Goal: Task Accomplishment & Management: Use online tool/utility

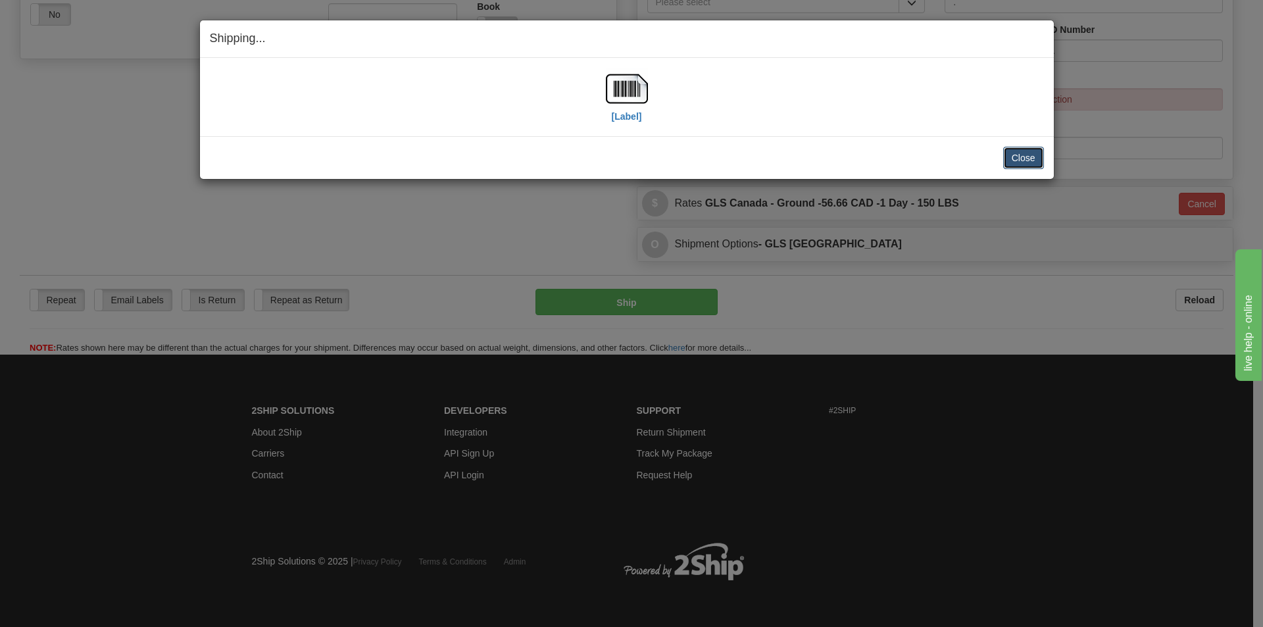
click at [1020, 160] on button "Close" at bounding box center [1023, 158] width 41 height 22
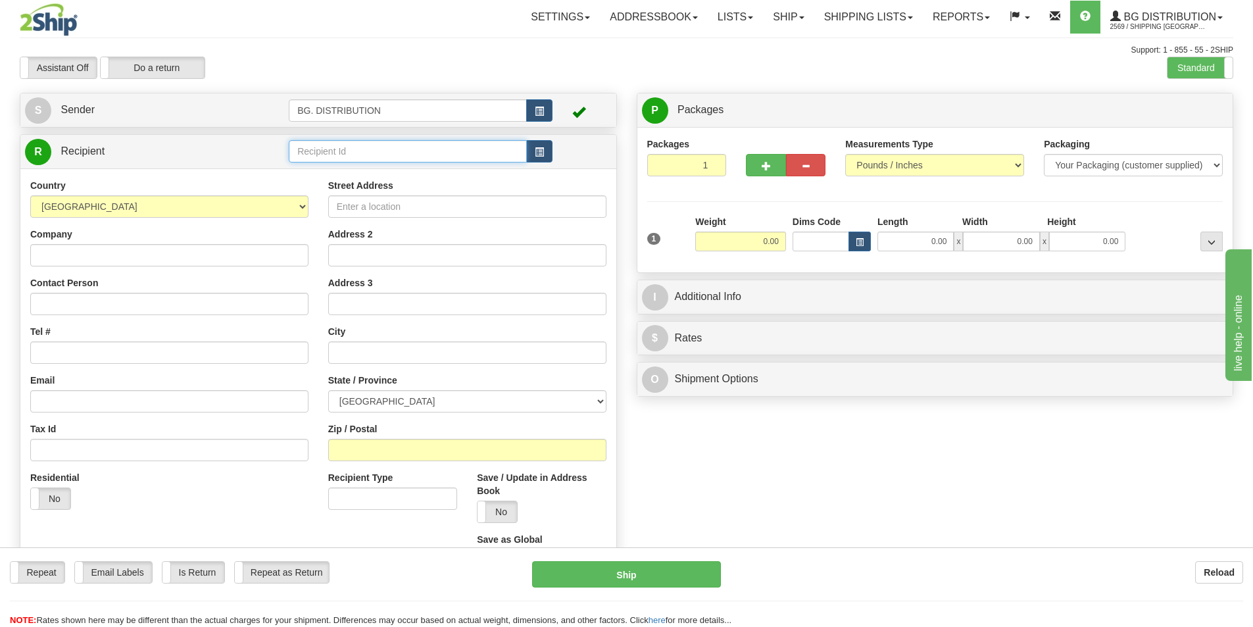
click at [320, 157] on input "text" at bounding box center [408, 151] width 238 height 22
type input "20064"
click button "Delete" at bounding box center [0, 0] width 0 height 0
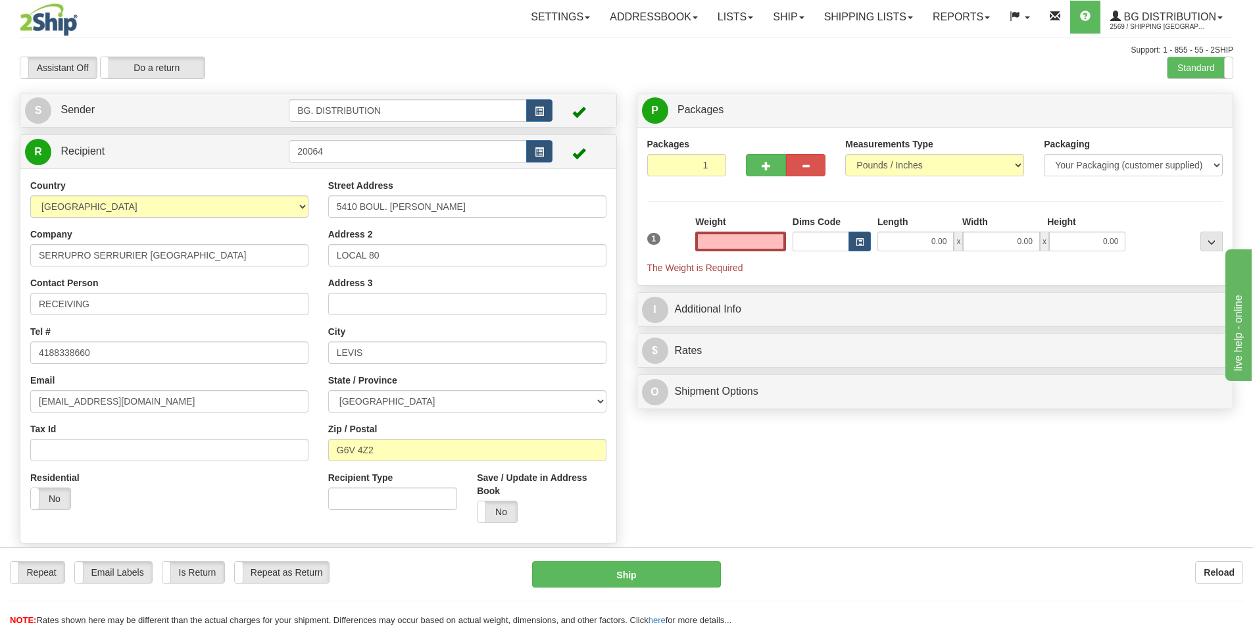
type input "0.00"
